Goal: Task Accomplishment & Management: Complete application form

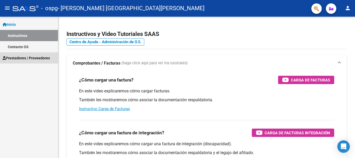
click at [33, 57] on span "Prestadores / Proveedores" at bounding box center [26, 58] width 47 height 6
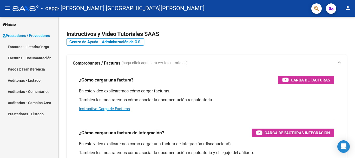
click at [41, 47] on link "Facturas - Listado/Carga" at bounding box center [29, 46] width 58 height 11
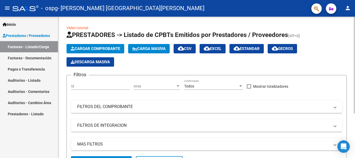
click at [117, 48] on app-list-header "PRESTADORES -> Listado de CPBTs Emitidos por Prestadores / Proveedores (alt+q) …" at bounding box center [207, 101] width 281 height 140
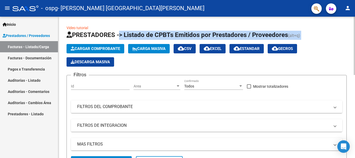
click at [118, 56] on div "Cargar Comprobante Carga Masiva cloud_download CSV cloud_download EXCEL cloud_d…" at bounding box center [207, 55] width 281 height 23
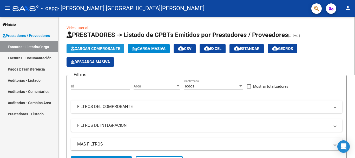
click at [117, 52] on button "Cargar Comprobante" at bounding box center [96, 48] width 58 height 9
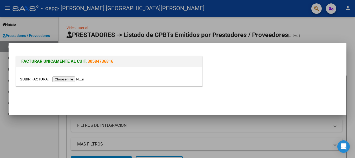
click at [84, 78] on input "file" at bounding box center [53, 79] width 66 height 5
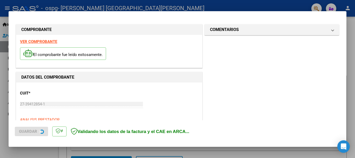
scroll to position [130, 0]
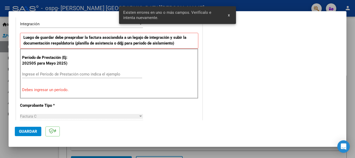
click at [90, 78] on div "Ingrese el Período de Prestación como indica el ejemplo" at bounding box center [82, 74] width 120 height 8
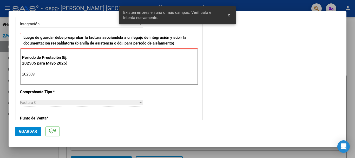
type input "202509"
click at [169, 89] on div "CUIT * 27-39412854-1 Ingresar CUIT ANALISIS PRESTADOR [PERSON_NAME][GEOGRAPHIC_…" at bounding box center [109, 149] width 186 height 392
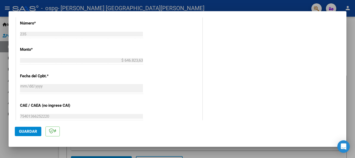
scroll to position [329, 0]
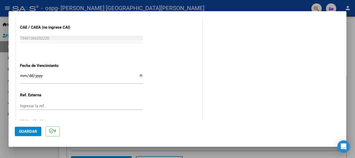
drag, startPoint x: 30, startPoint y: 131, endPoint x: 33, endPoint y: 150, distance: 18.7
click at [30, 132] on span "Guardar" at bounding box center [28, 131] width 18 height 5
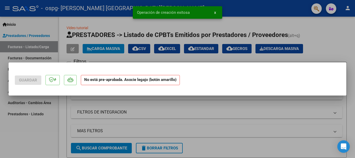
scroll to position [0, 0]
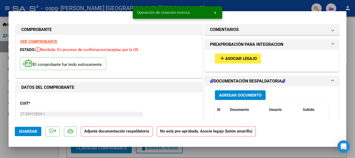
click at [222, 62] on button "add Asociar Legajo" at bounding box center [238, 59] width 46 height 10
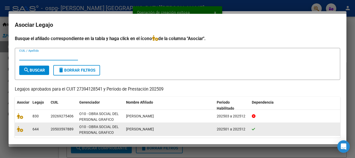
click at [251, 131] on datatable-body-cell at bounding box center [295, 129] width 91 height 13
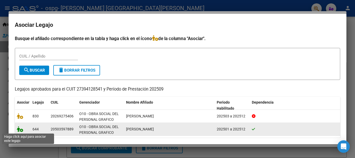
click at [20, 129] on icon at bounding box center [20, 129] width 6 height 6
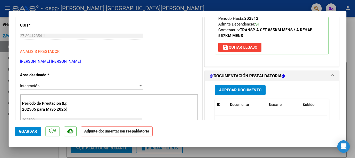
scroll to position [104, 0]
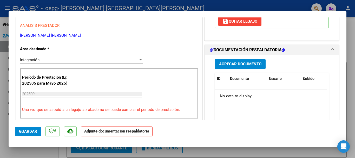
click at [246, 66] on span "Agregar Documento" at bounding box center [240, 64] width 42 height 5
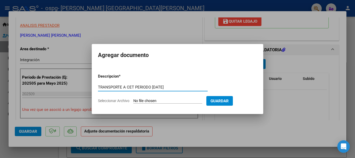
type input "TRANSPORTE A CET PERIODO [DATE]"
click at [126, 98] on form "Descripcion * TRANSPORTE A CET PERIODO [DATE] Escriba aquí una descripcion Sele…" at bounding box center [177, 88] width 159 height 38
click at [126, 101] on span "Seleccionar Archivo" at bounding box center [113, 101] width 31 height 4
click at [133, 101] on input "Seleccionar Archivo" at bounding box center [167, 101] width 69 height 5
type input "C:\fakepath\DOC A CET PERIODO [DATE].pdf"
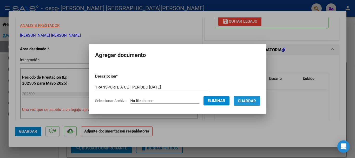
click at [250, 100] on span "Guardar" at bounding box center [247, 101] width 18 height 5
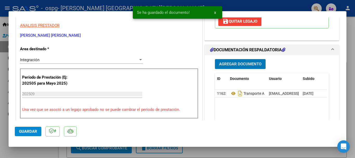
drag, startPoint x: 18, startPoint y: 133, endPoint x: 23, endPoint y: 132, distance: 5.1
click at [18, 133] on button "Guardar" at bounding box center [28, 131] width 27 height 9
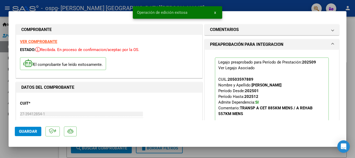
click at [355, 36] on div at bounding box center [177, 79] width 355 height 158
type input "$ 0,00"
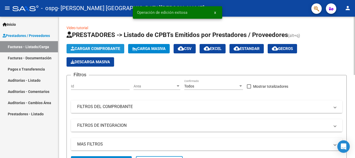
click at [100, 47] on span "Cargar Comprobante" at bounding box center [95, 48] width 49 height 5
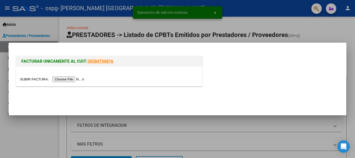
click at [75, 79] on input "file" at bounding box center [53, 79] width 66 height 5
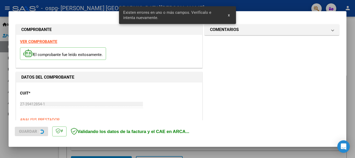
scroll to position [130, 0]
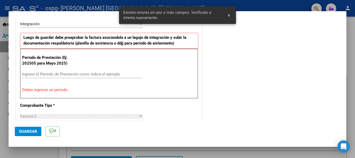
click at [55, 76] on input "Ingrese el Período de Prestación como indica el ejemplo" at bounding box center [82, 74] width 120 height 5
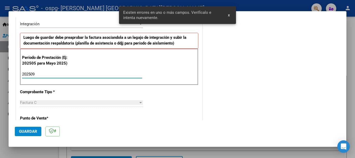
type input "202509"
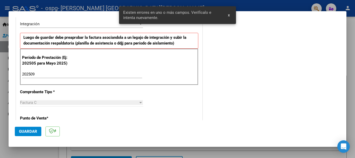
scroll to position [208, 0]
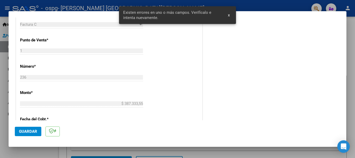
click at [31, 133] on span "Guardar" at bounding box center [28, 131] width 18 height 5
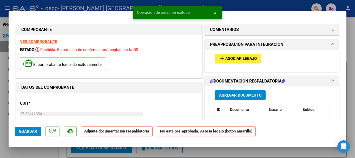
click at [221, 59] on mat-icon "add" at bounding box center [222, 58] width 6 height 6
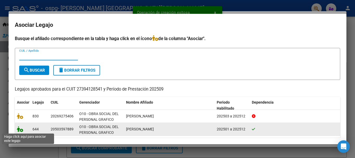
click at [19, 128] on icon at bounding box center [20, 129] width 6 height 6
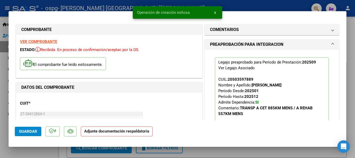
scroll to position [104, 0]
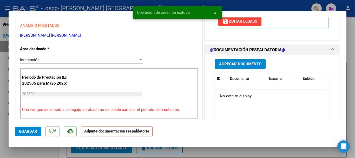
click at [237, 63] on span "Agregar Documento" at bounding box center [240, 64] width 42 height 5
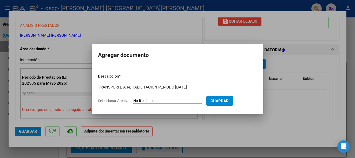
type input "TRANSPORTE A REHABILITACION PERIODO [DATE]"
click at [170, 100] on input "Seleccionar Archivo" at bounding box center [167, 101] width 69 height 5
type input "C:\fakepath\DOC A REHABILITACION PERIODO [DATE].pdf"
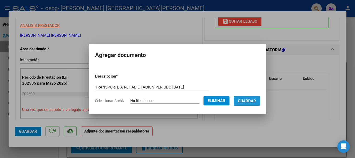
click at [256, 104] on button "Guardar" at bounding box center [247, 101] width 27 height 10
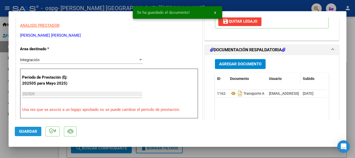
drag, startPoint x: 19, startPoint y: 132, endPoint x: 286, endPoint y: 81, distance: 271.7
click at [20, 132] on span "Guardar" at bounding box center [28, 131] width 18 height 5
click at [355, 28] on div at bounding box center [177, 79] width 355 height 158
type input "$ 0,00"
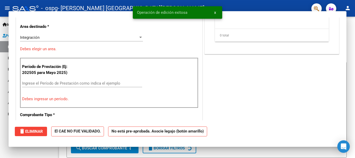
scroll to position [88, 0]
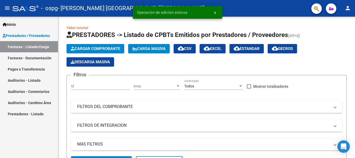
click at [40, 58] on link "Facturas - Documentación" at bounding box center [29, 57] width 58 height 11
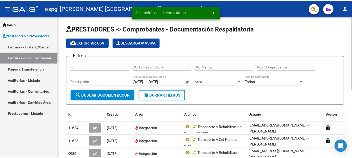
scroll to position [26, 0]
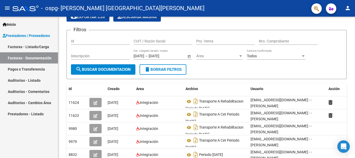
click at [349, 2] on mat-toolbar "menu - ospg - [PERSON_NAME] [GEOGRAPHIC_DATA][PERSON_NAME] person" at bounding box center [177, 8] width 355 height 17
click at [349, 7] on mat-icon "person" at bounding box center [348, 8] width 6 height 6
click at [337, 35] on button "exit_to_app Salir" at bounding box center [338, 34] width 32 height 12
